Goal: Check status: Check status

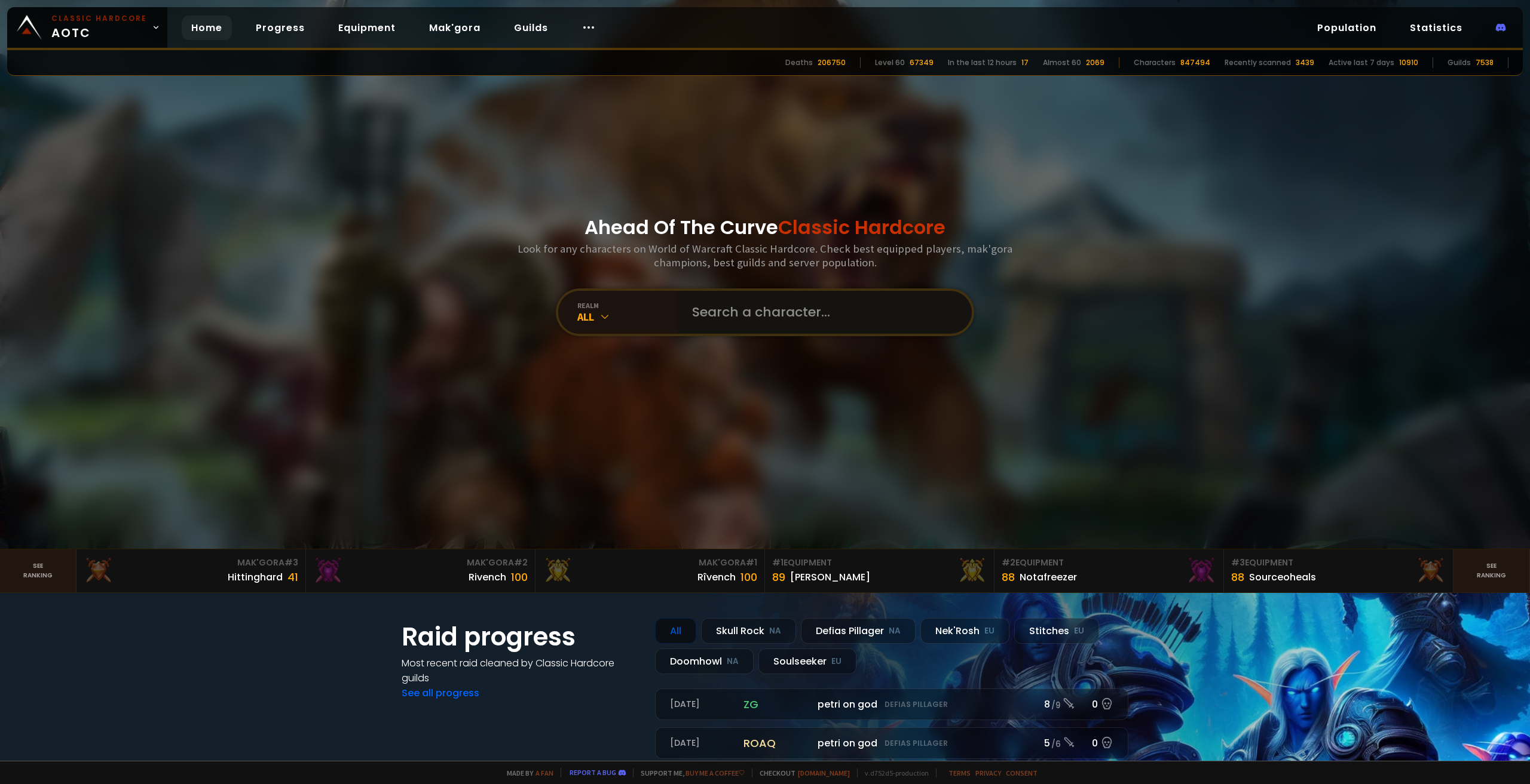
click at [816, 305] on input "text" at bounding box center [821, 313] width 273 height 43
type input "nikorobin"
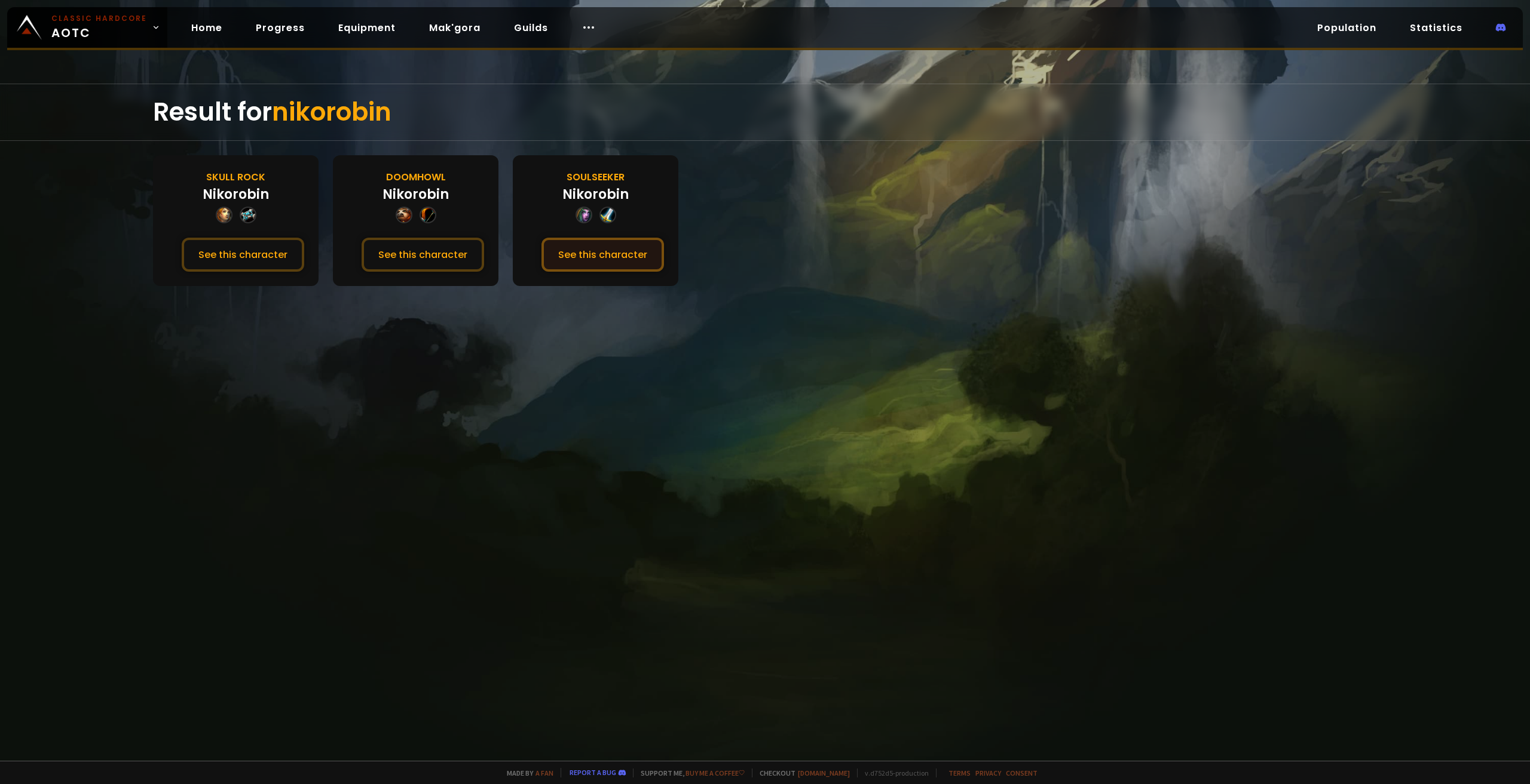
click at [614, 259] on button "See this character" at bounding box center [602, 255] width 123 height 34
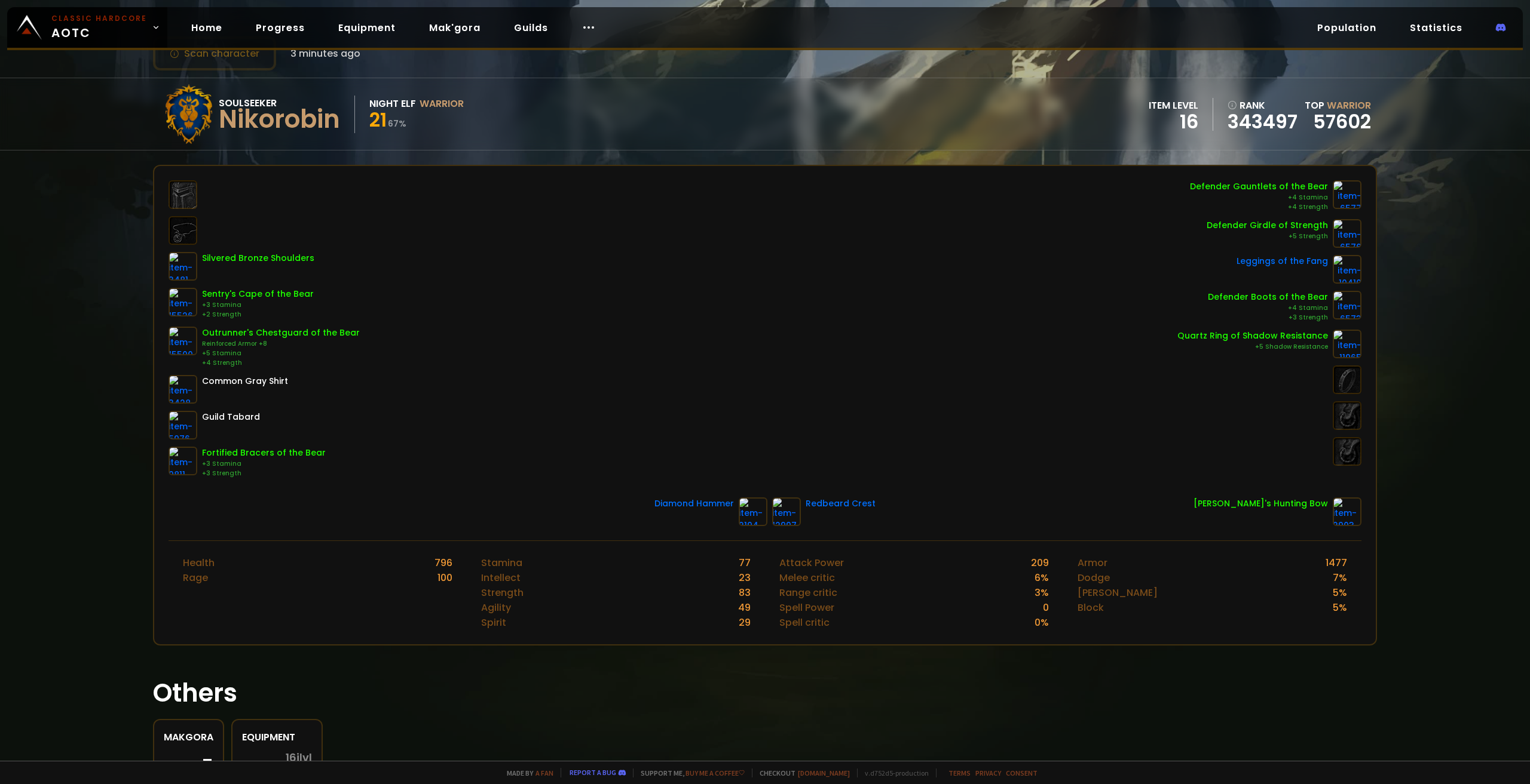
scroll to position [110, 0]
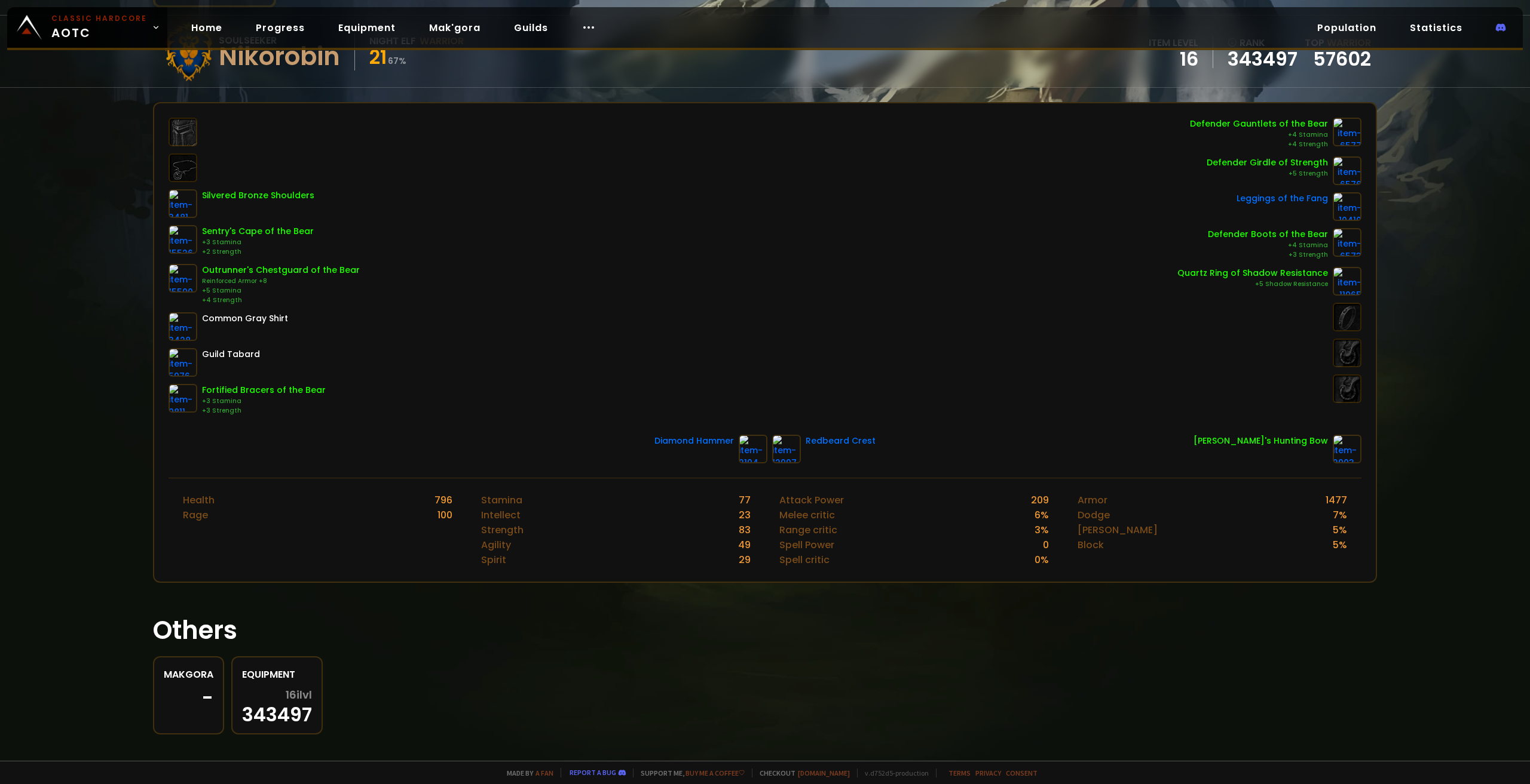
click at [207, 689] on div "-" at bounding box center [188, 698] width 49 height 18
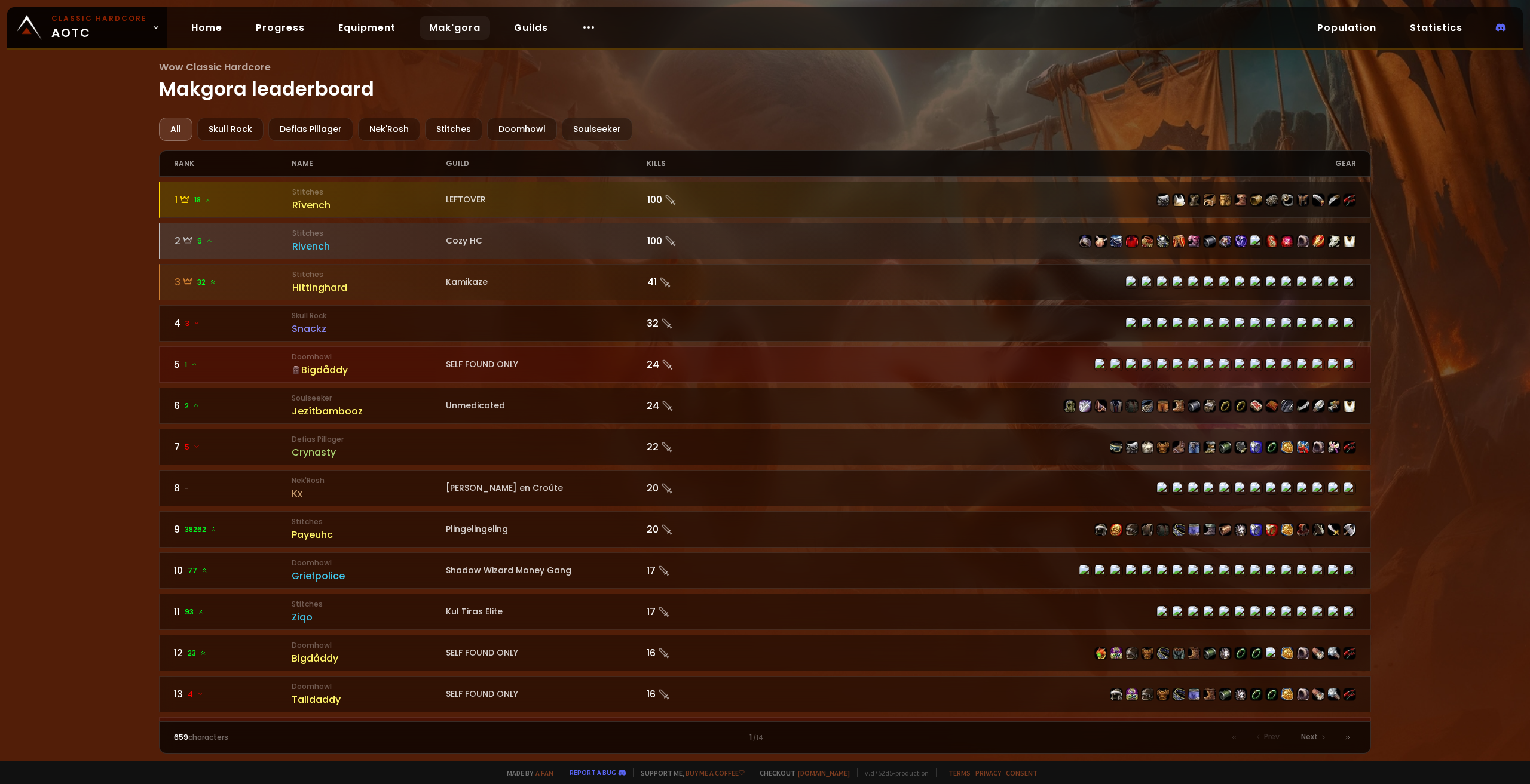
click at [79, 246] on div "Wow Classic Hardcore Makgora leaderboard All Skull Rock Defias Pillager Nek'Ros…" at bounding box center [765, 380] width 1530 height 761
